Goal: Navigation & Orientation: Find specific page/section

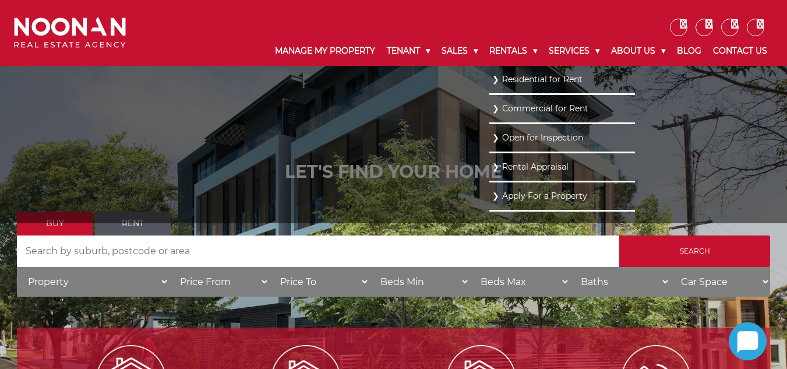
click at [509, 79] on link "Residential for Rent" at bounding box center [562, 80] width 140 height 16
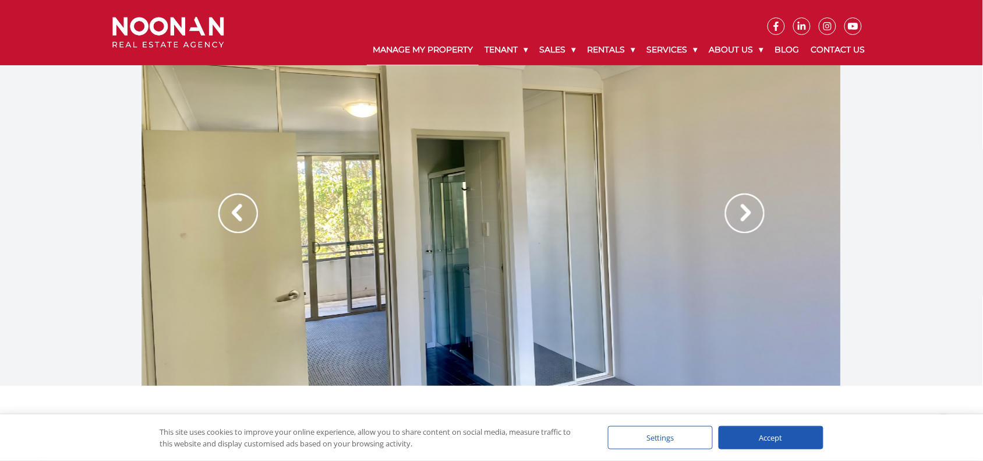
click at [403, 47] on link "Manage My Property" at bounding box center [423, 50] width 112 height 30
